Goal: Entertainment & Leisure: Consume media (video, audio)

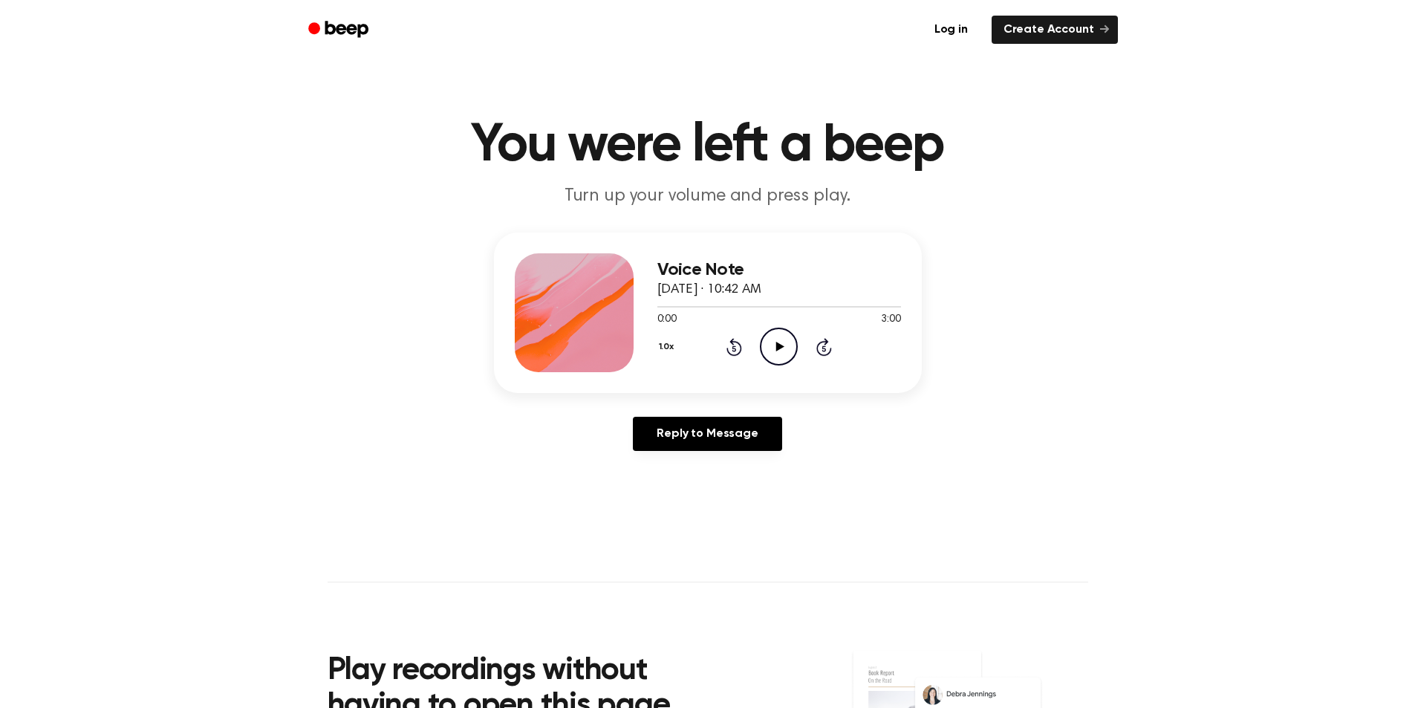
click at [769, 355] on icon "Play Audio" at bounding box center [779, 347] width 38 height 38
click at [781, 345] on icon at bounding box center [780, 347] width 8 height 10
click at [758, 348] on div "1.0x Rewind 5 seconds Play Audio Skip 5 seconds" at bounding box center [779, 347] width 244 height 38
click at [787, 348] on icon "Play Audio" at bounding box center [779, 347] width 38 height 38
